Goal: Task Accomplishment & Management: Manage account settings

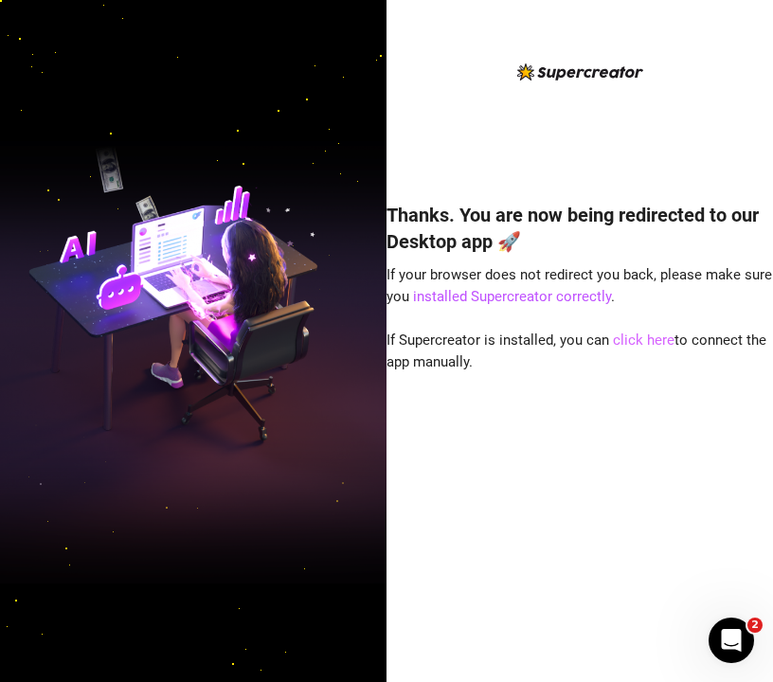
click at [640, 340] on link "click here" at bounding box center [644, 340] width 62 height 17
click at [648, 343] on link "click here" at bounding box center [644, 340] width 62 height 17
click at [633, 333] on link "click here" at bounding box center [644, 340] width 62 height 17
click at [621, 343] on link "click here" at bounding box center [644, 340] width 62 height 17
click at [521, 30] on div "Thanks. You are now being redirected to our Desktop app 🚀 If your browser does …" at bounding box center [580, 341] width 387 height 682
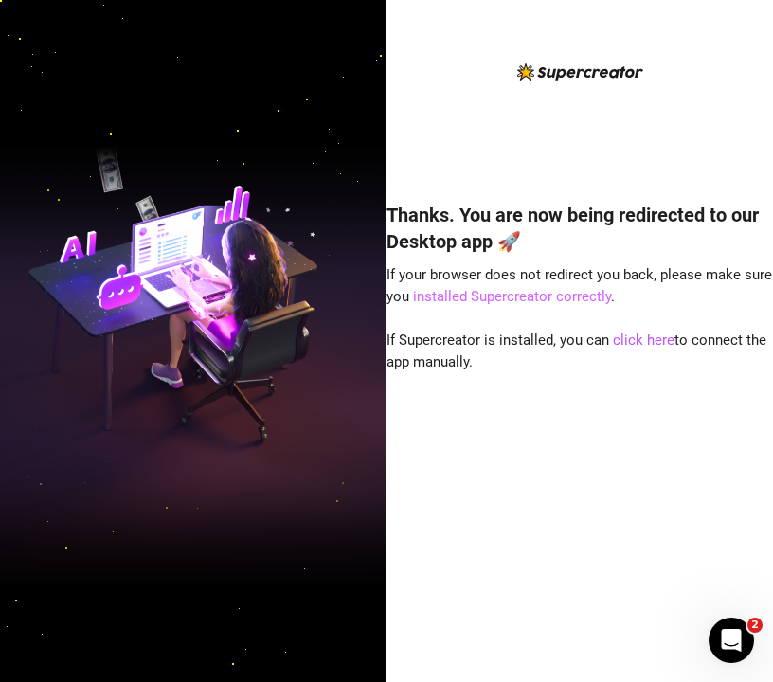
click at [572, 302] on link "installed Supercreator correctly" at bounding box center [512, 296] width 198 height 17
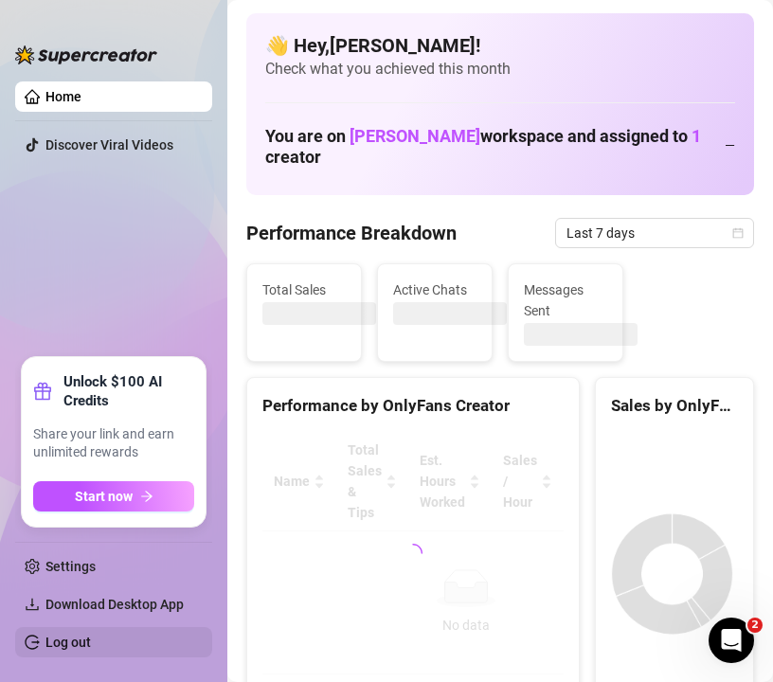
click at [78, 639] on link "Log out" at bounding box center [67, 642] width 45 height 15
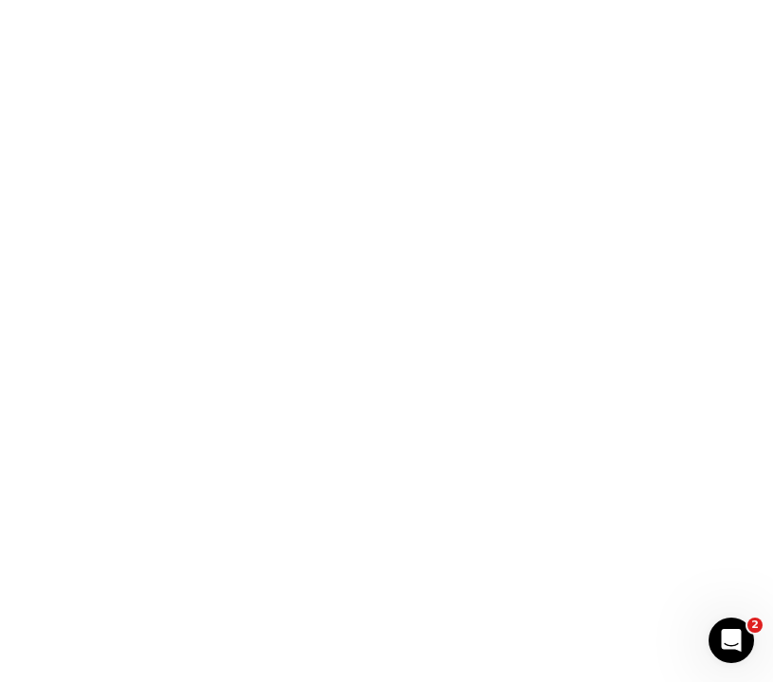
drag, startPoint x: 442, startPoint y: 99, endPoint x: 352, endPoint y: 56, distance: 100.0
click at [442, 0] on html "2" at bounding box center [386, 0] width 773 height 0
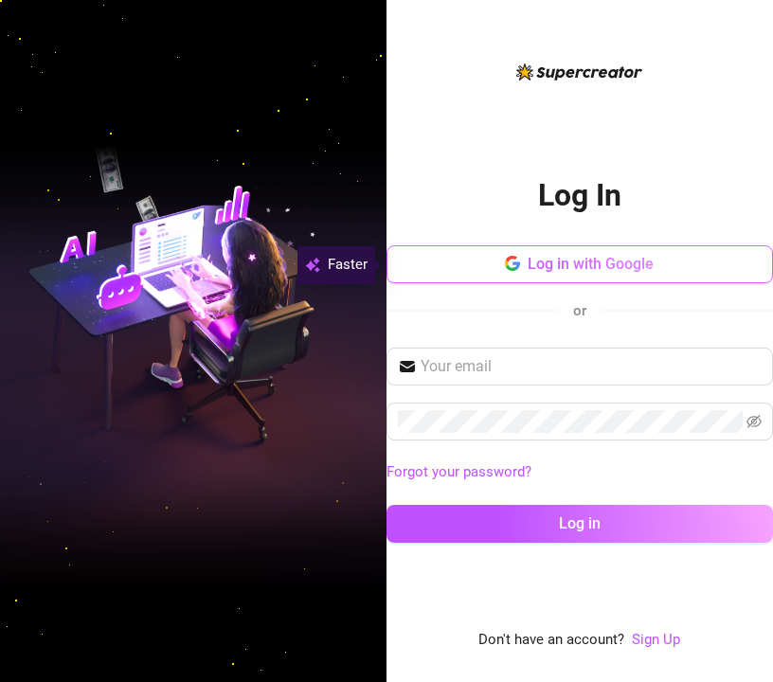
click at [642, 271] on span "Log in with Google" at bounding box center [591, 264] width 126 height 18
click at [577, 271] on span "Log in with Google" at bounding box center [591, 264] width 126 height 18
